Goal: Check status: Check status

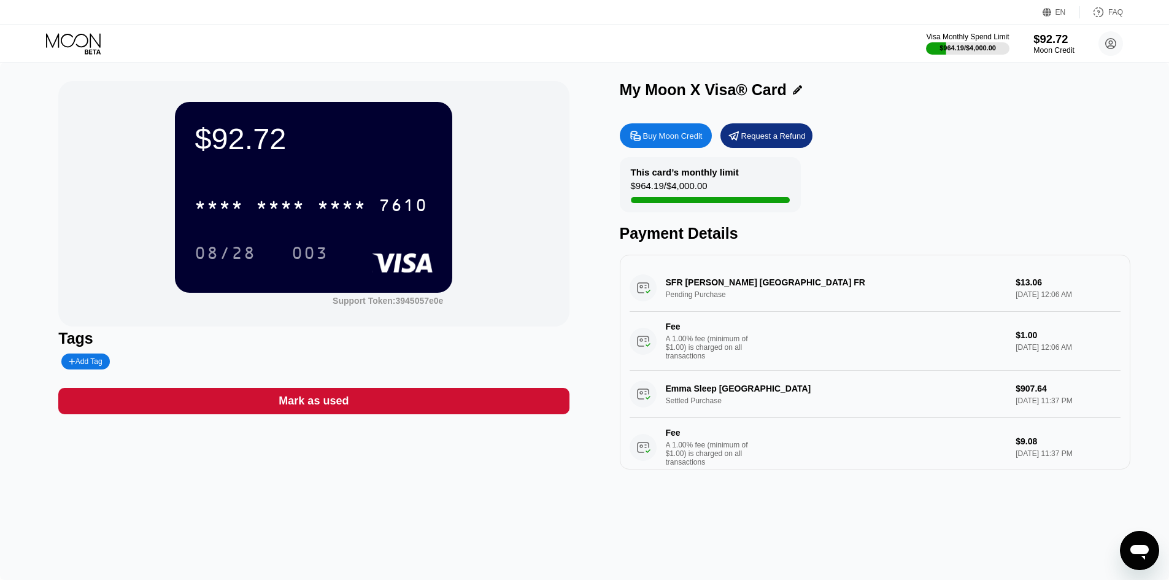
click at [1044, 46] on div "Moon Credit" at bounding box center [1054, 50] width 41 height 9
click at [900, 187] on div "This card’s monthly limit $1,046.95 / $4,000.00 Payment Details" at bounding box center [875, 199] width 511 height 85
click at [828, 531] on div "$8.97 * * * * * * * * * * * * 7610 08/28 003 Support Token: 3945057e0e Tags Add…" at bounding box center [584, 322] width 1169 height 518
click at [512, 56] on div "Visa Monthly Spend Limit $1,046.95 / $4,000.00 $8.97 Moon Credit Sangoku DBS [E…" at bounding box center [584, 43] width 1169 height 37
